Goal: Task Accomplishment & Management: Complete application form

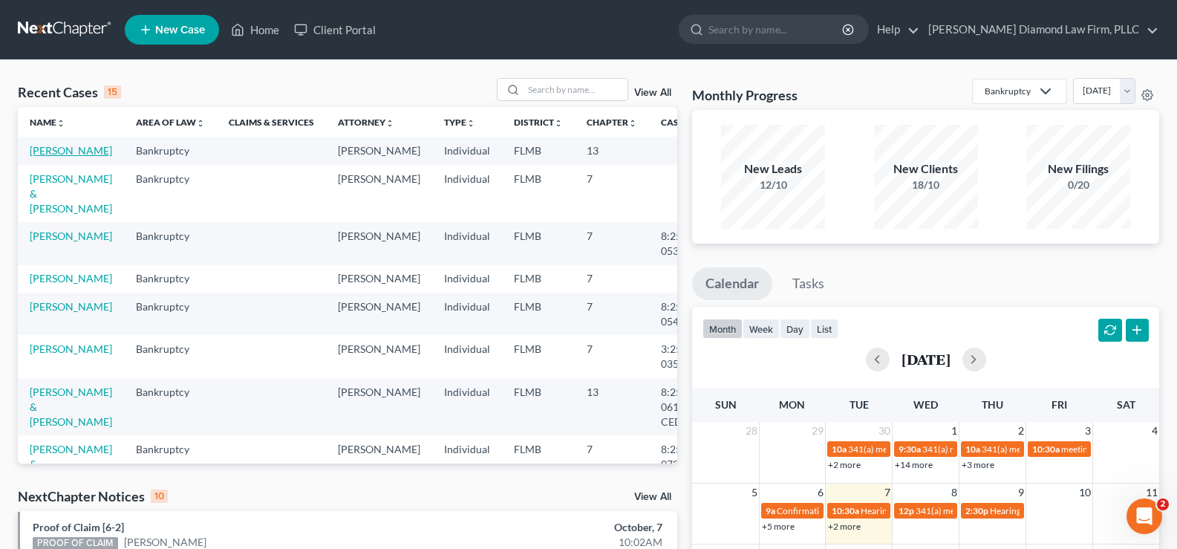
click at [50, 157] on link "[PERSON_NAME]" at bounding box center [71, 150] width 82 height 13
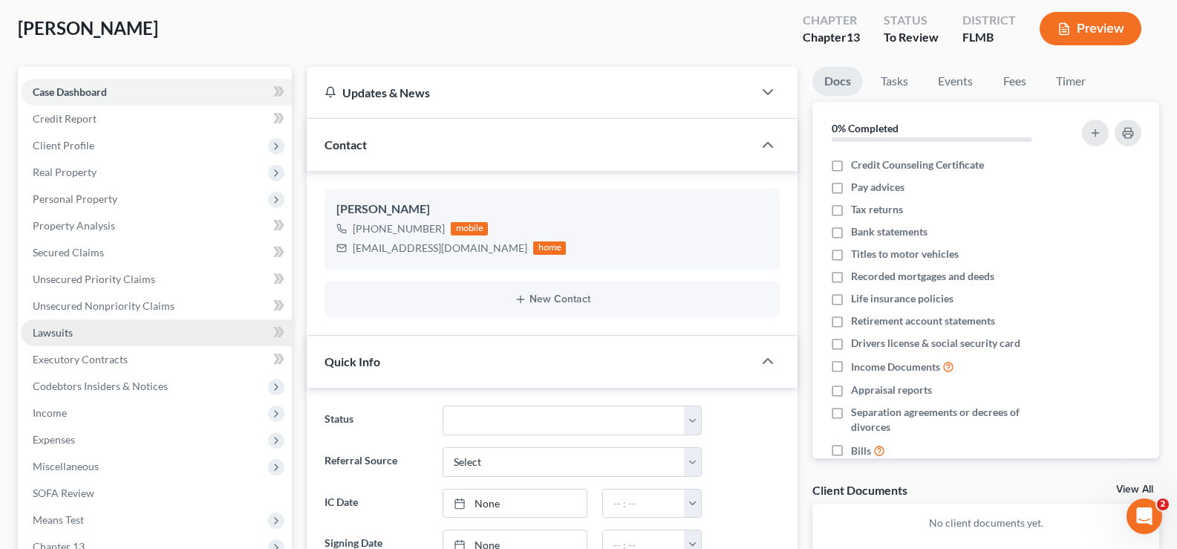
scroll to position [149, 0]
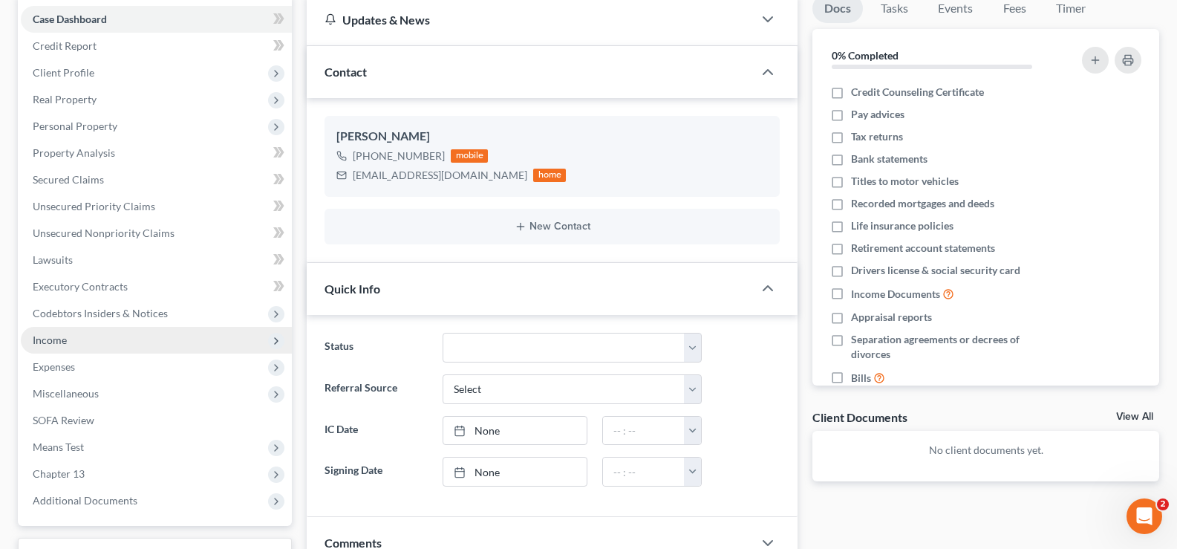
click at [123, 349] on span "Income" at bounding box center [156, 340] width 271 height 27
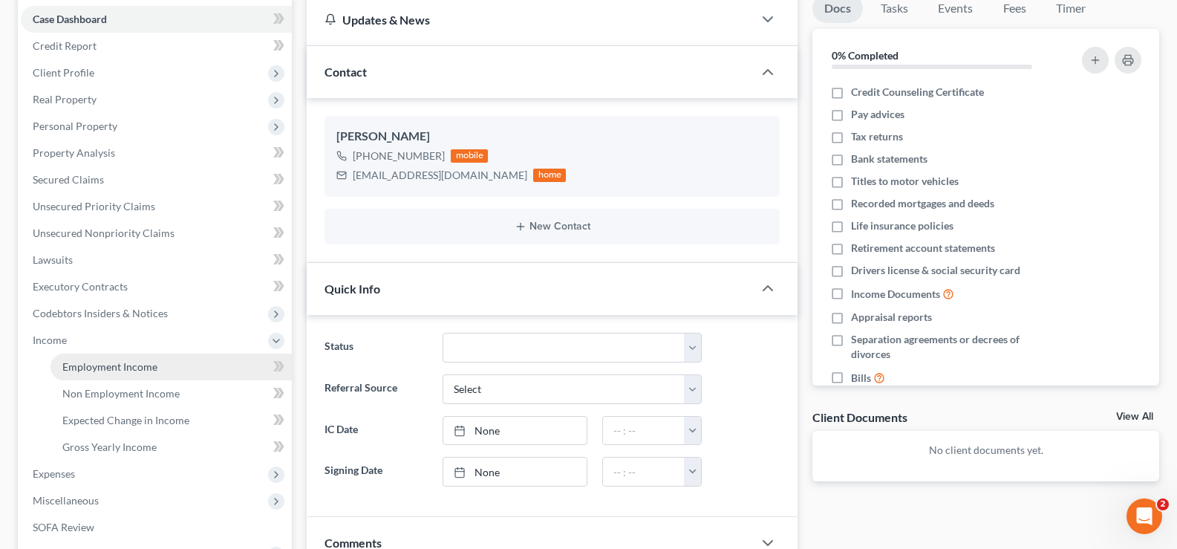
click at [130, 374] on link "Employment Income" at bounding box center [170, 366] width 241 height 27
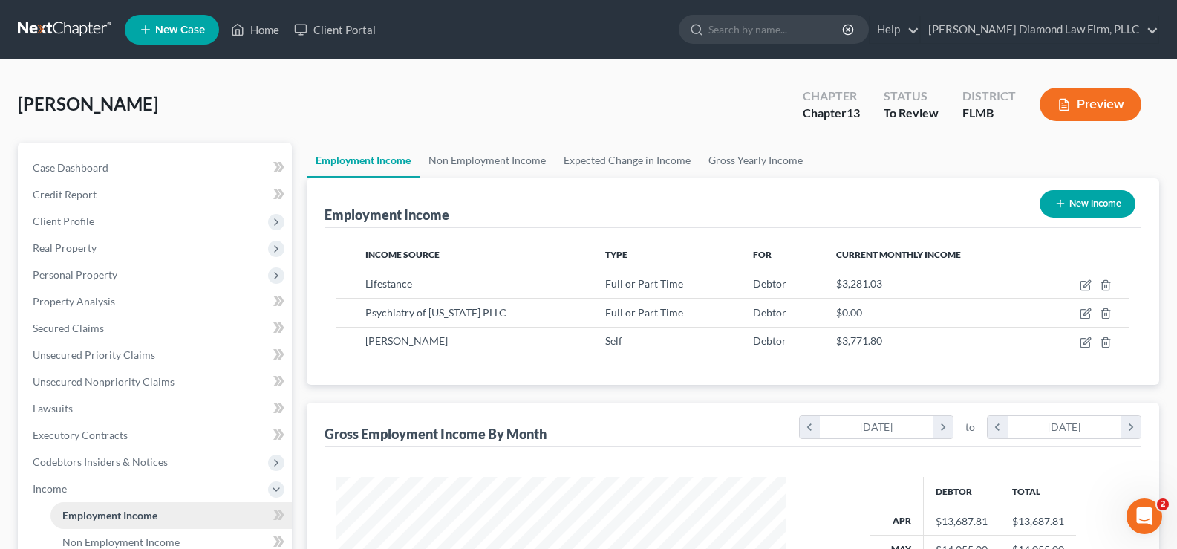
scroll to position [267, 480]
click at [149, 273] on span "Personal Property" at bounding box center [156, 274] width 271 height 27
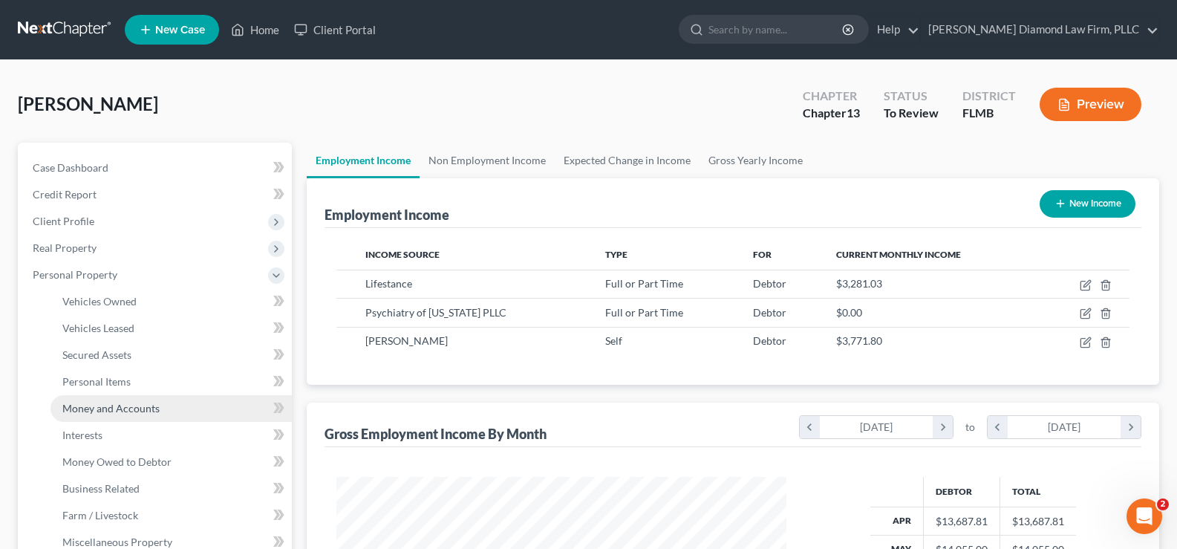
click at [140, 402] on span "Money and Accounts" at bounding box center [110, 408] width 97 height 13
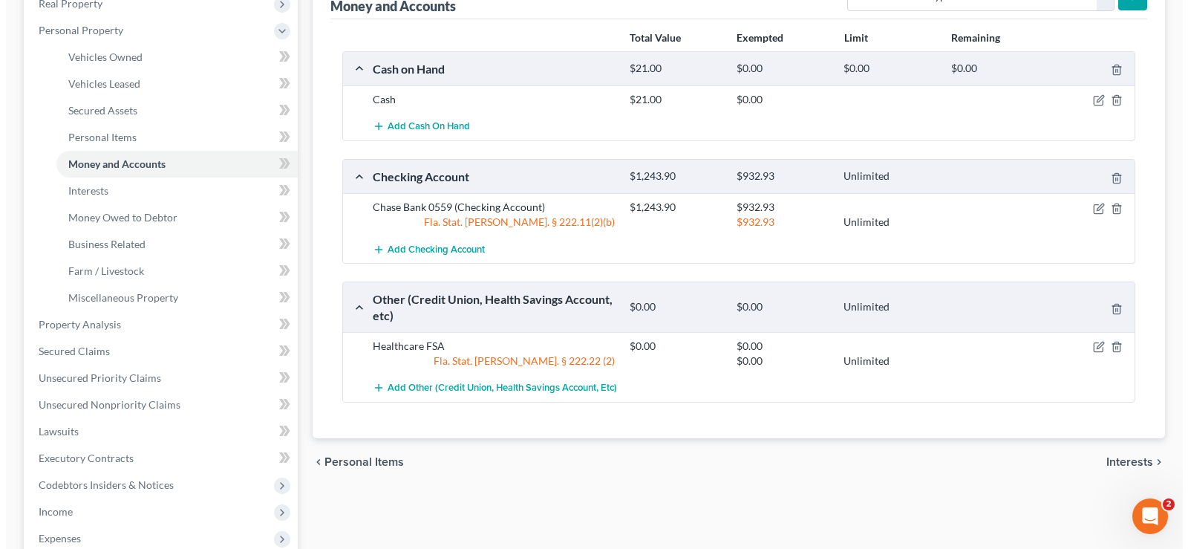
scroll to position [297, 0]
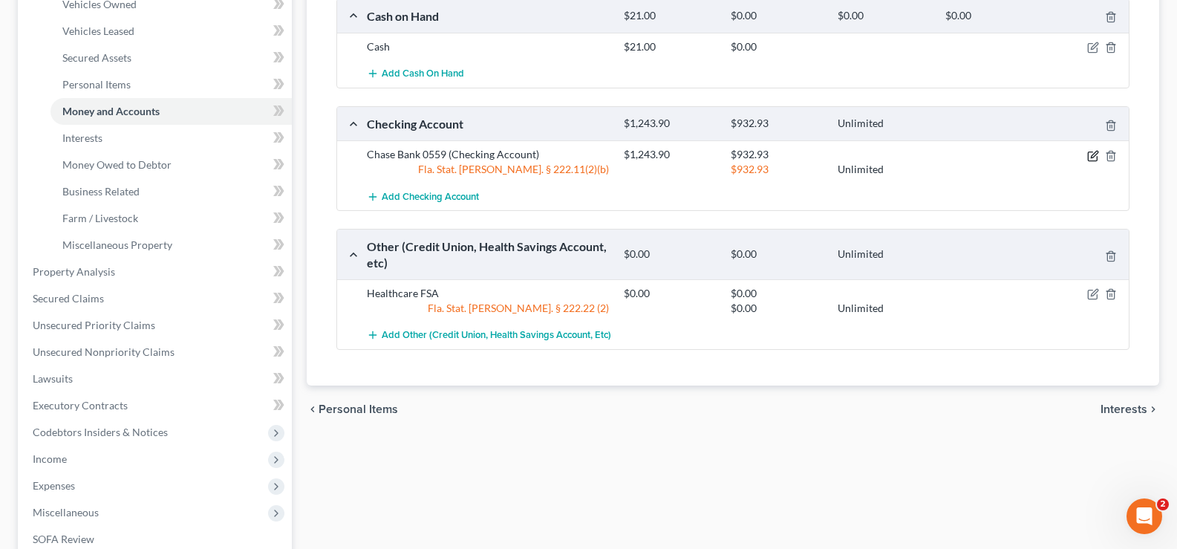
click at [1091, 157] on icon "button" at bounding box center [1094, 154] width 7 height 7
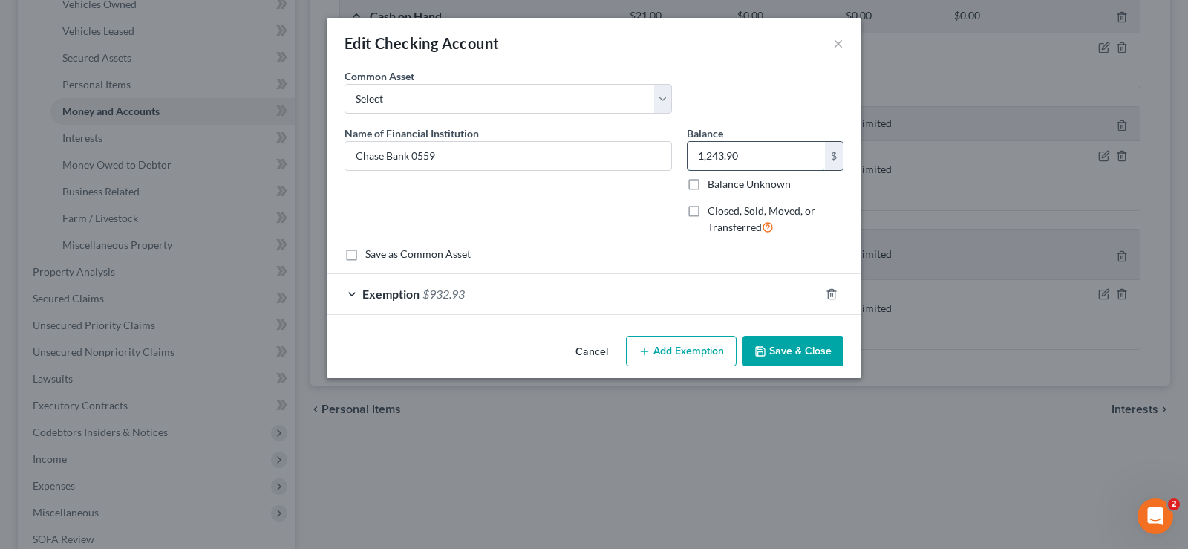
click at [759, 160] on input "1,243.90" at bounding box center [756, 156] width 137 height 28
type input "389.91"
click at [498, 309] on div "Exemption $932.93" at bounding box center [573, 293] width 493 height 39
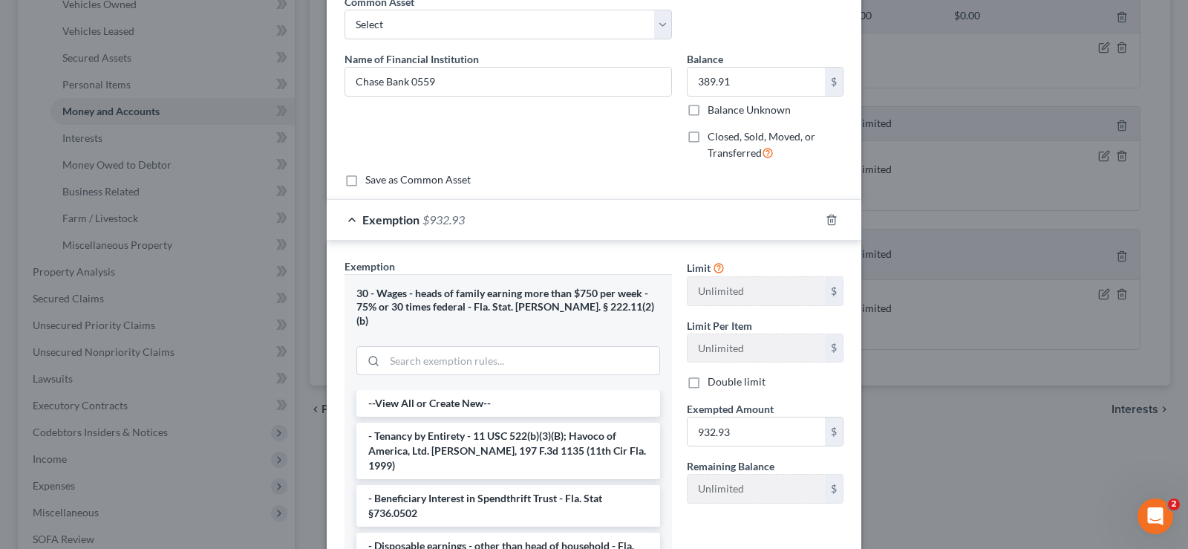
scroll to position [149, 0]
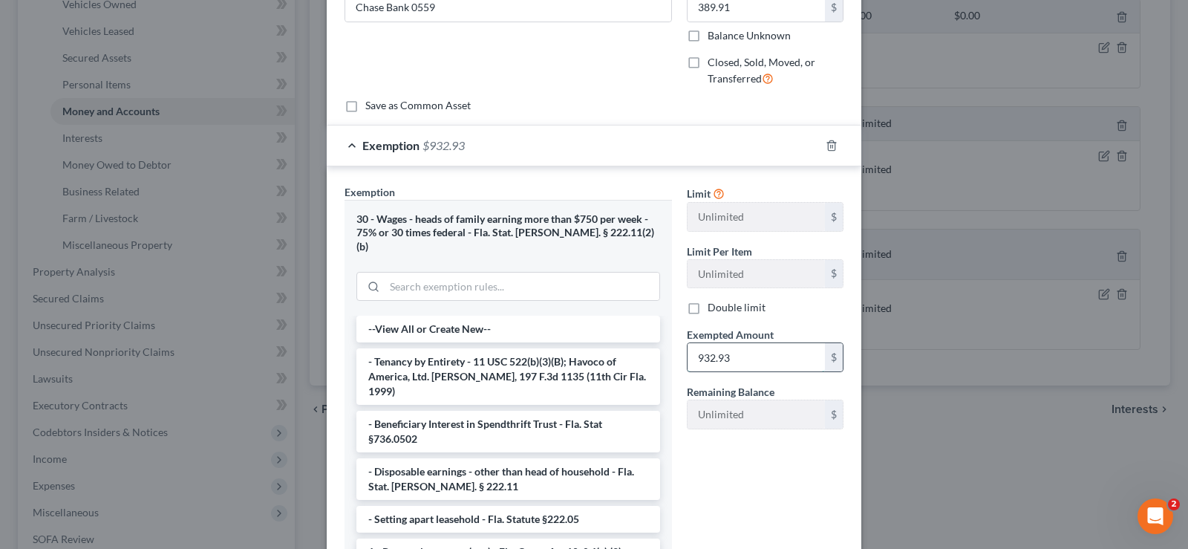
click at [754, 365] on input "932.93" at bounding box center [756, 357] width 137 height 28
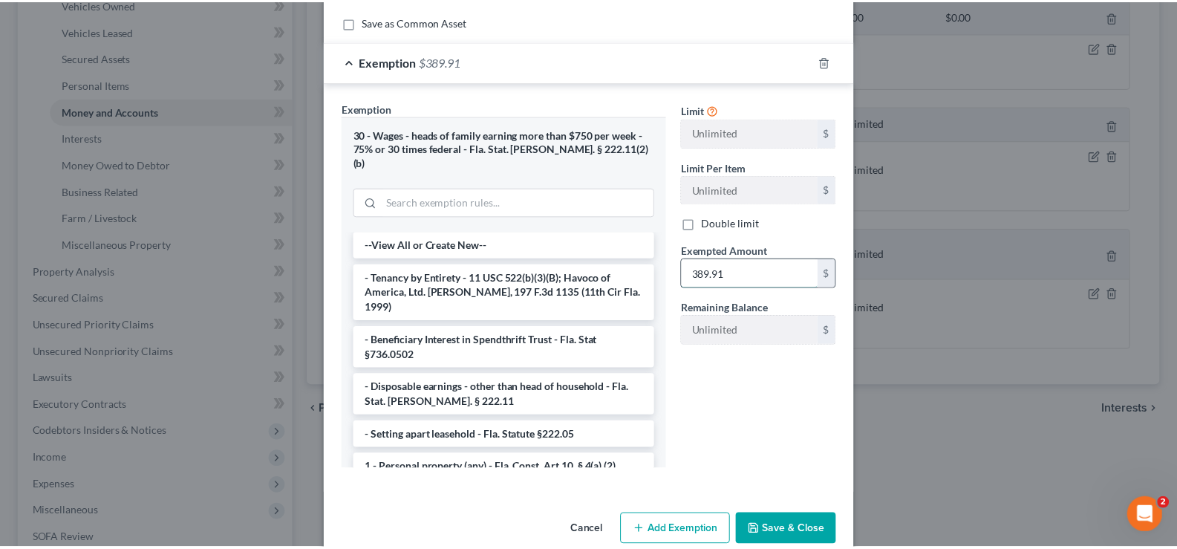
scroll to position [245, 0]
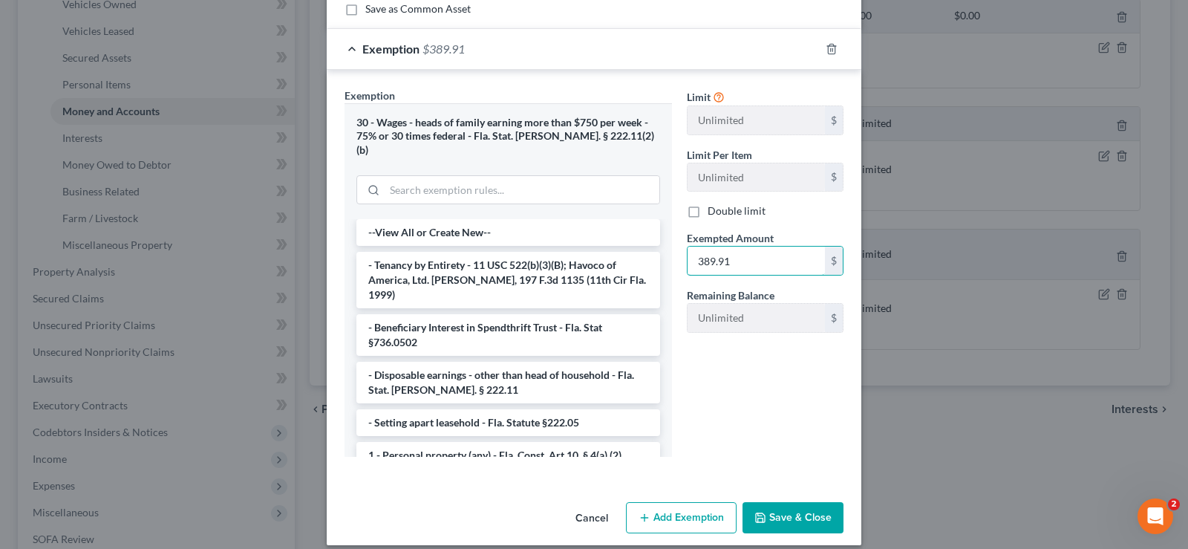
type input "389.91"
click at [790, 504] on button "Save & Close" at bounding box center [793, 517] width 101 height 31
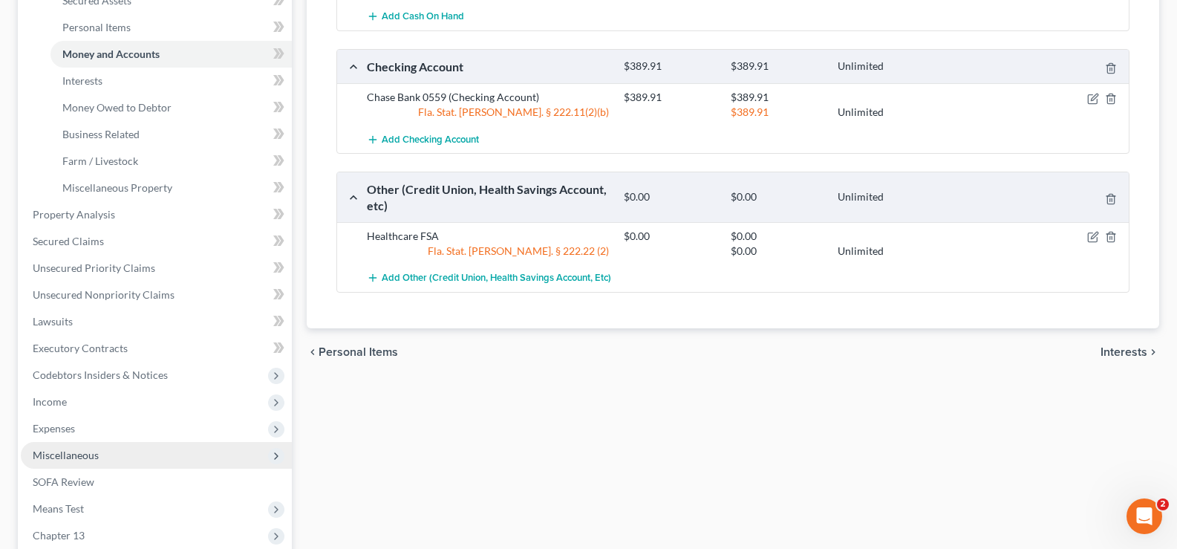
scroll to position [446, 0]
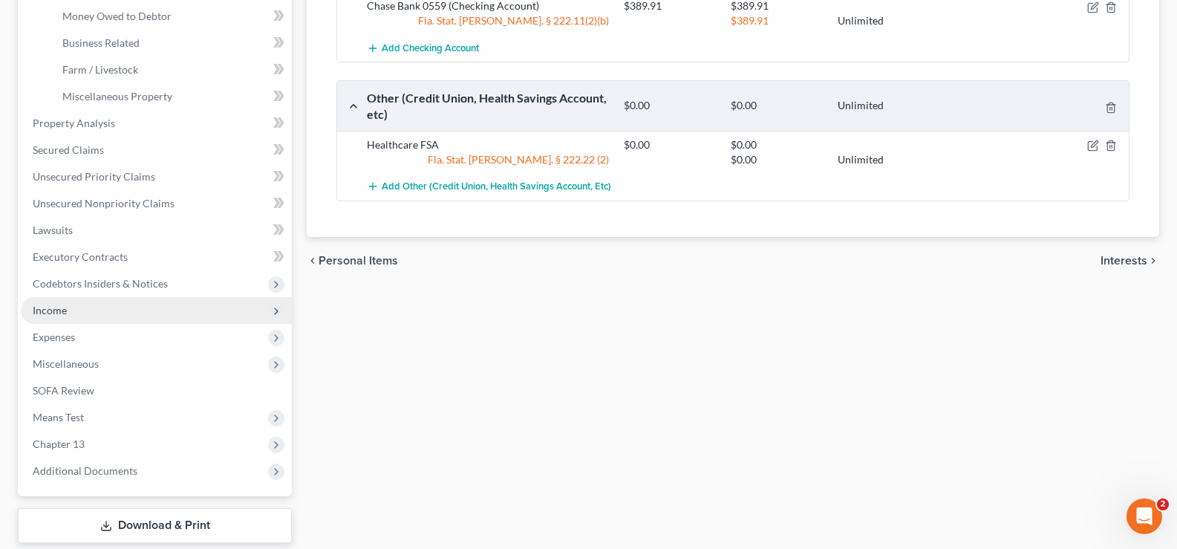
click at [88, 319] on span "Income" at bounding box center [156, 310] width 271 height 27
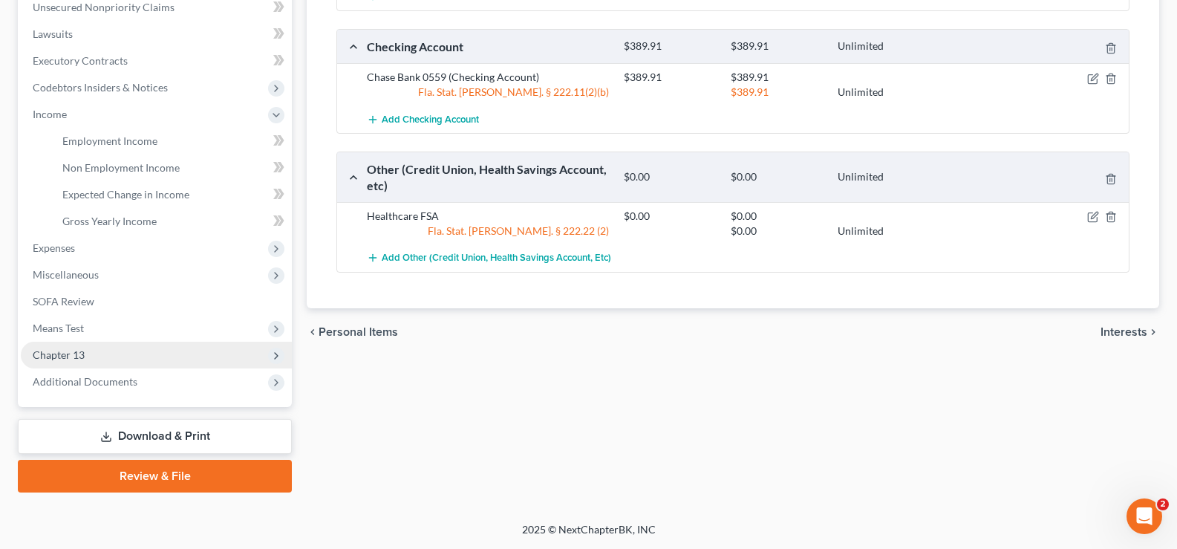
scroll to position [374, 0]
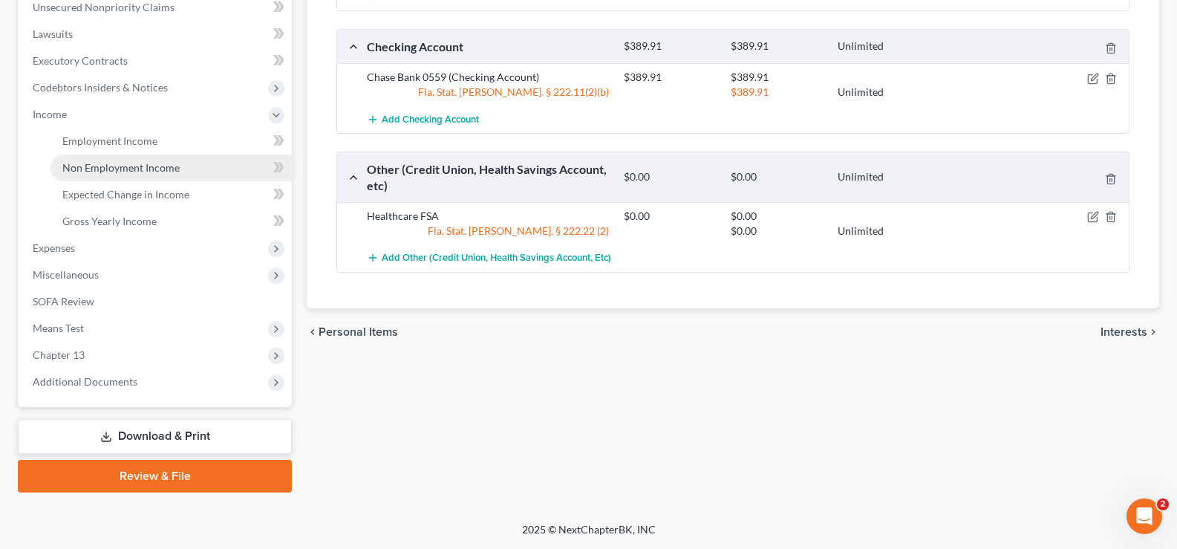
click at [160, 166] on span "Non Employment Income" at bounding box center [120, 167] width 117 height 13
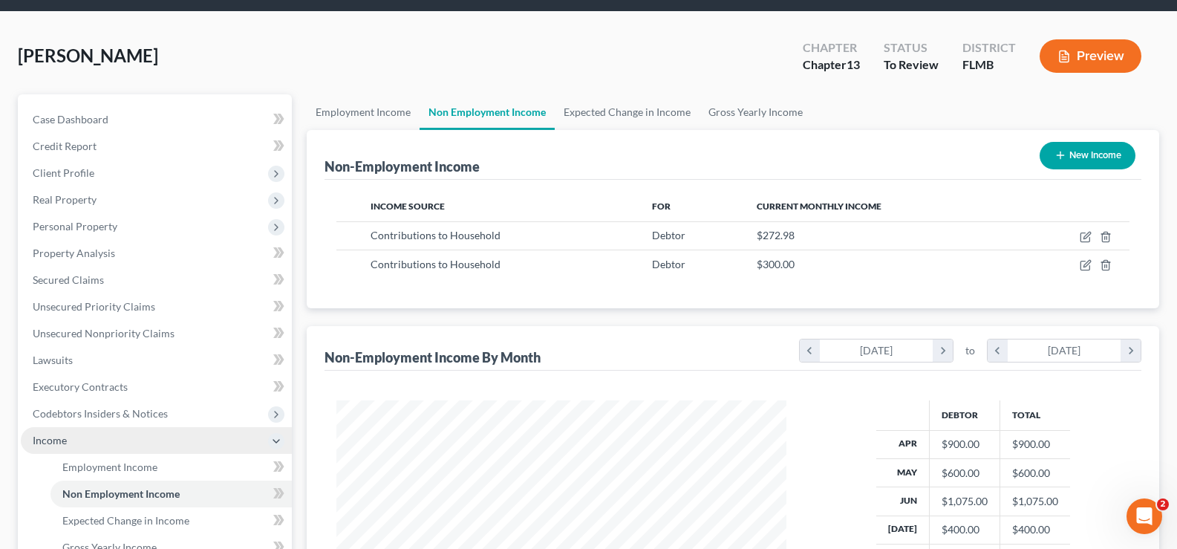
scroll to position [74, 0]
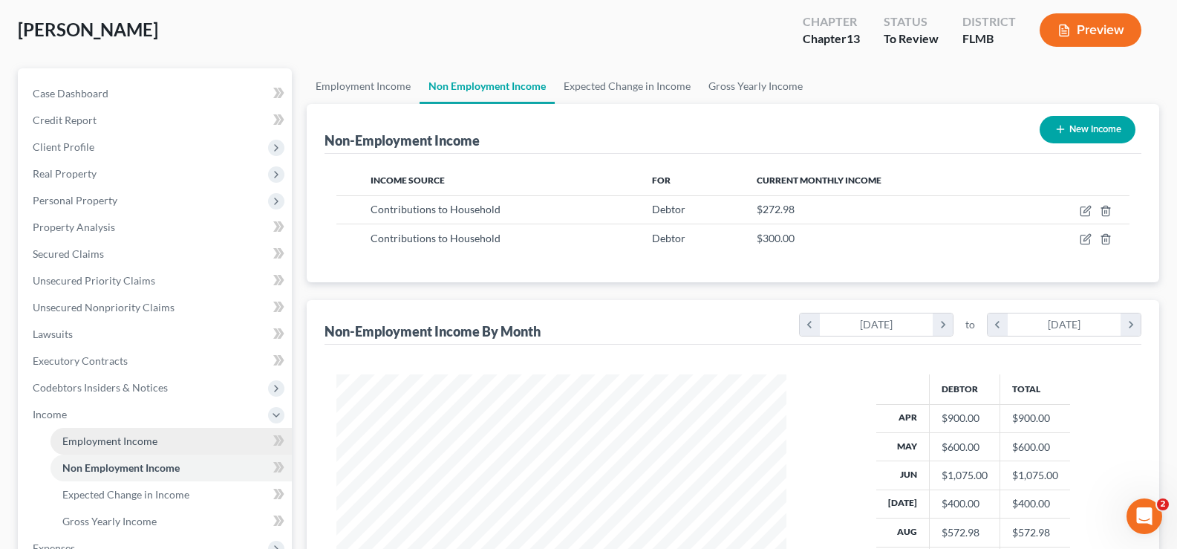
click at [142, 447] on link "Employment Income" at bounding box center [170, 441] width 241 height 27
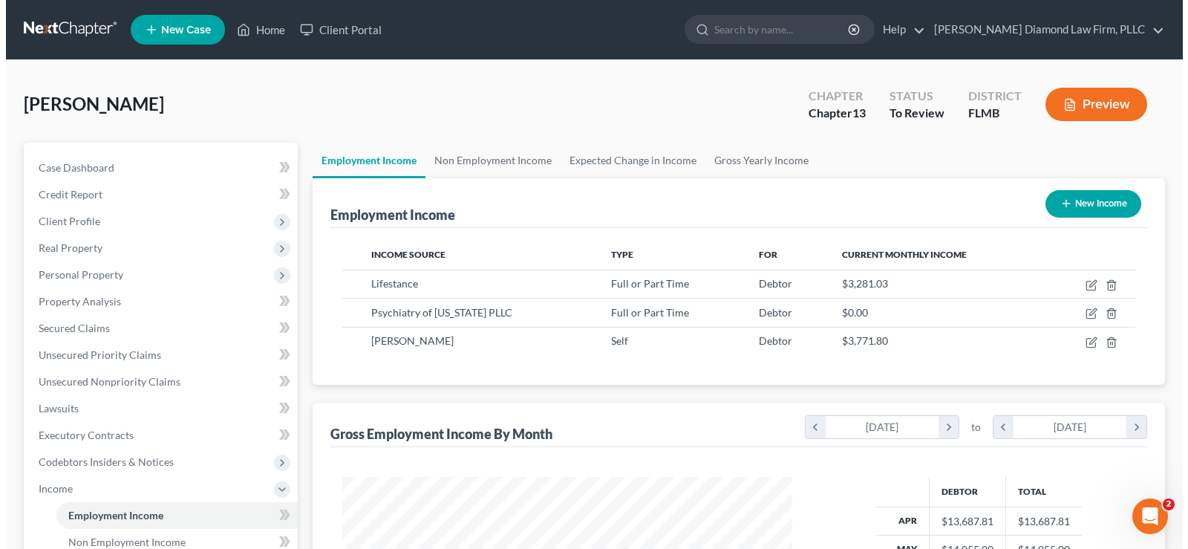
scroll to position [267, 480]
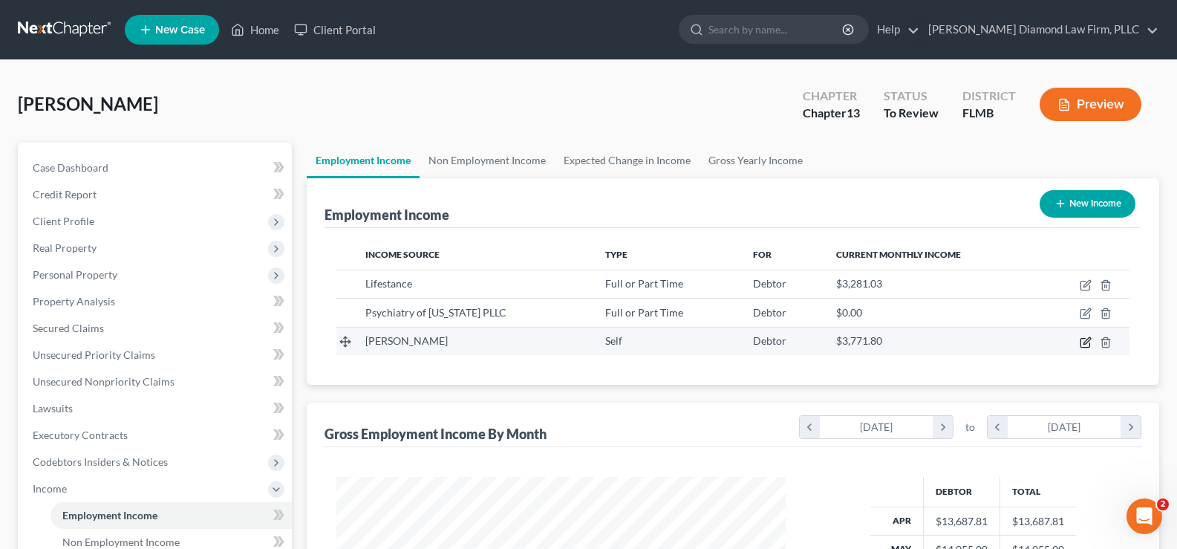
click at [1087, 342] on icon "button" at bounding box center [1086, 340] width 7 height 7
select select "1"
select select "9"
select select "0"
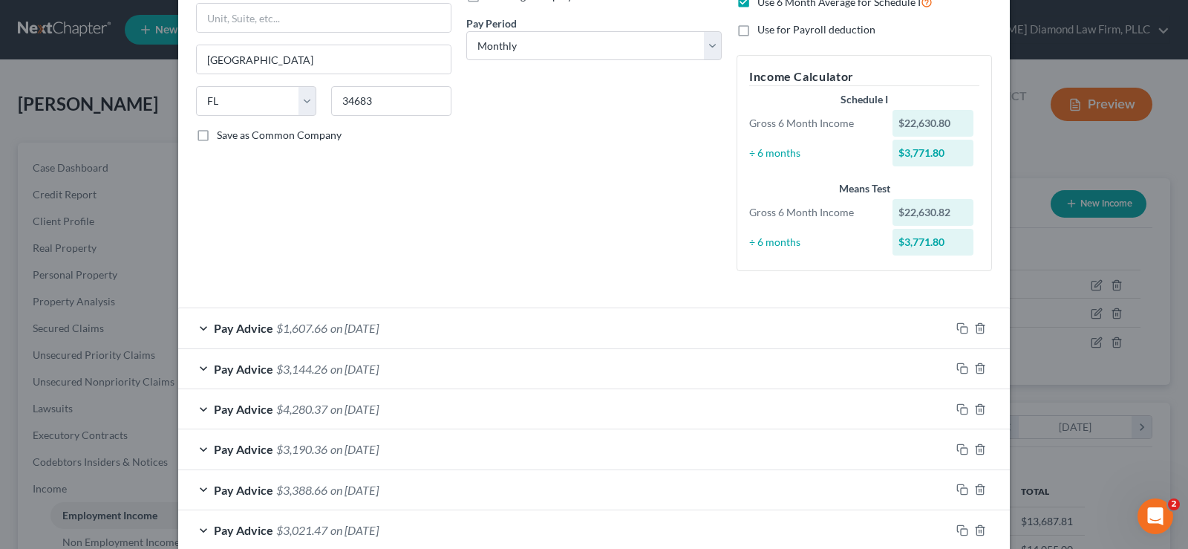
scroll to position [223, 0]
click at [425, 325] on div "Pay Advice $1,607.66 on [DATE]" at bounding box center [564, 325] width 772 height 39
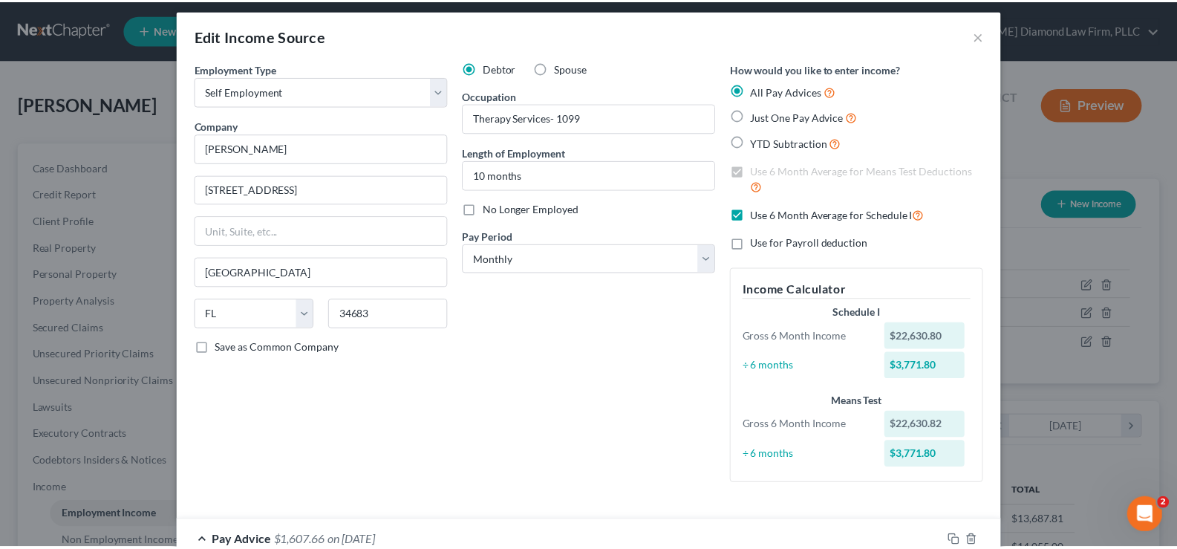
scroll to position [0, 0]
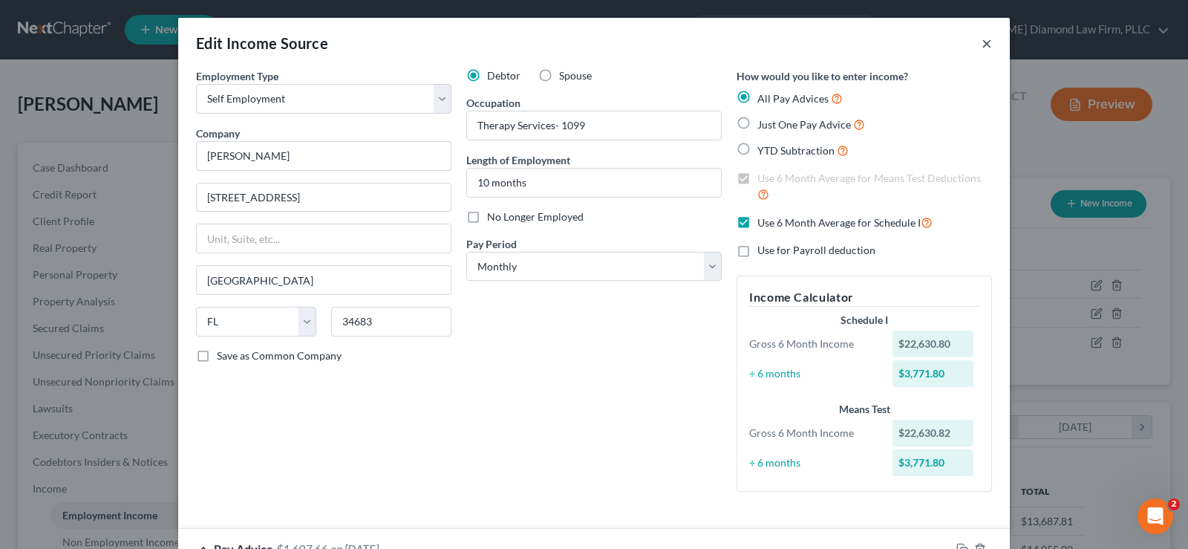
click at [984, 42] on button "×" at bounding box center [987, 43] width 10 height 18
